Goal: Task Accomplishment & Management: Manage account settings

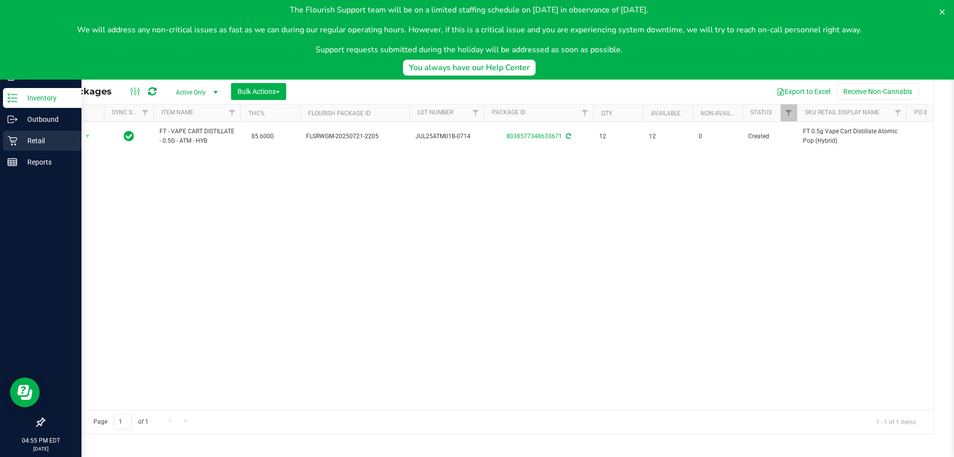
click at [20, 141] on p "Retail" at bounding box center [47, 141] width 60 height 12
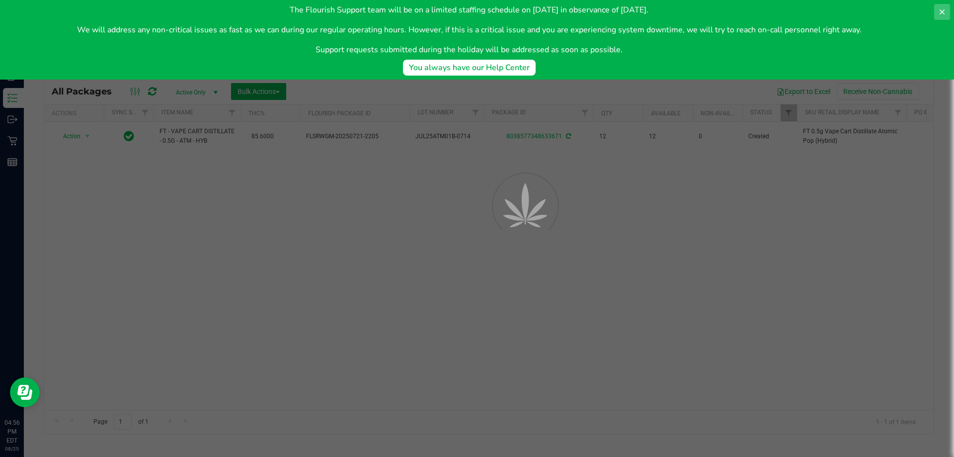
click at [938, 12] on icon at bounding box center [942, 12] width 8 height 8
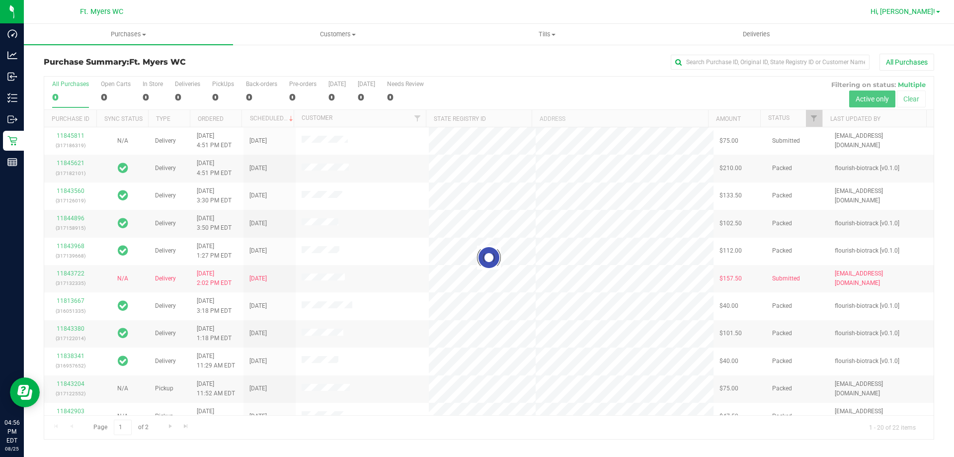
click at [925, 14] on span "Hi, [PERSON_NAME]!" at bounding box center [903, 11] width 65 height 8
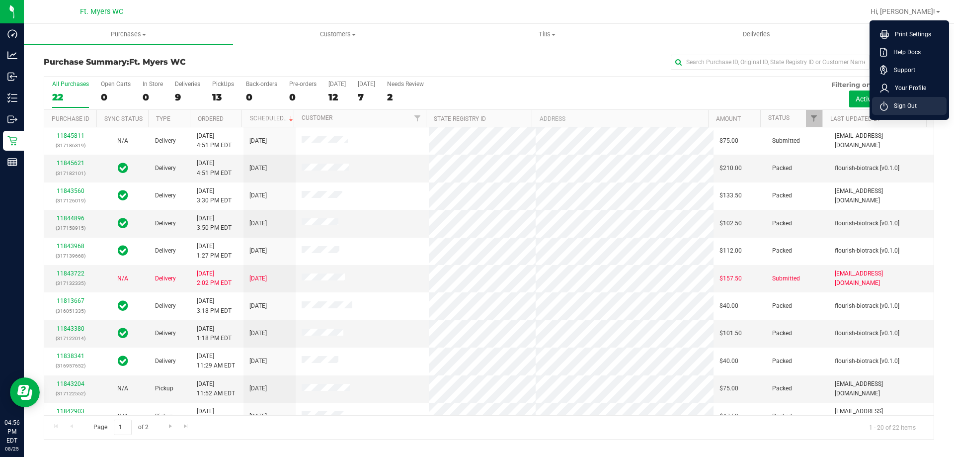
click at [911, 97] on li "Sign Out" at bounding box center [909, 106] width 75 height 18
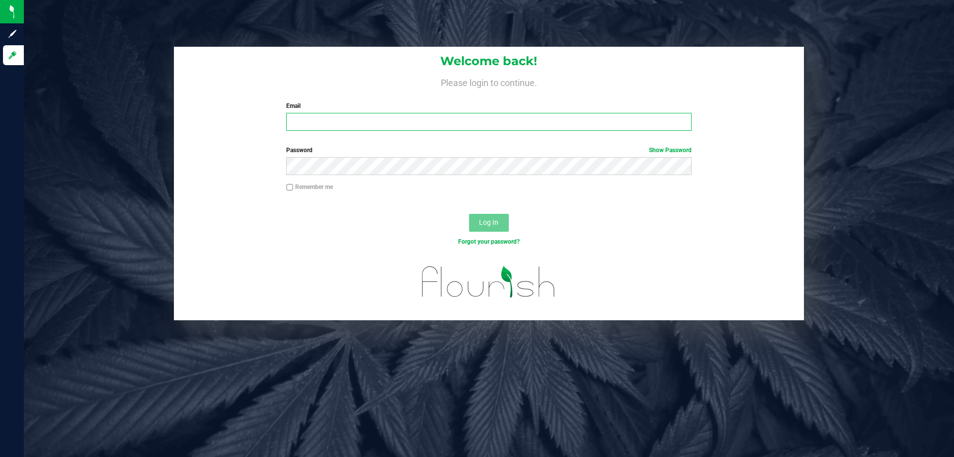
click at [525, 115] on input "Email" at bounding box center [488, 122] width 405 height 18
type input "[EMAIL_ADDRESS][DOMAIN_NAME]"
click at [469, 214] on button "Log In" at bounding box center [489, 223] width 40 height 18
